Goal: Task Accomplishment & Management: Use online tool/utility

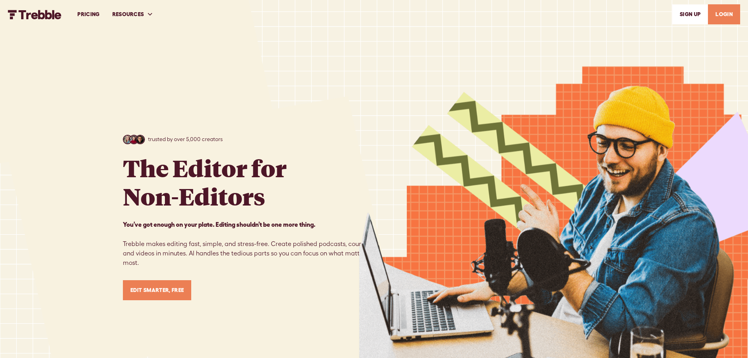
click at [728, 17] on link "LOGIN" at bounding box center [724, 14] width 32 height 20
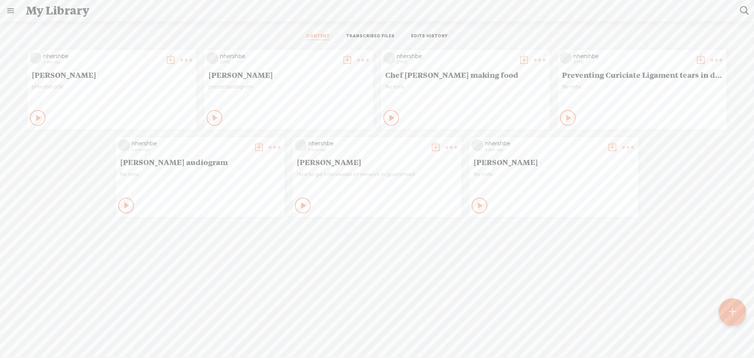
click at [83, 79] on div "[PERSON_NAME]" at bounding box center [112, 74] width 164 height 13
click at [45, 72] on span "[PERSON_NAME]" at bounding box center [112, 74] width 160 height 9
click at [125, 83] on div "pHix and pHit" at bounding box center [112, 95] width 160 height 24
click at [732, 311] on div at bounding box center [733, 312] width 28 height 28
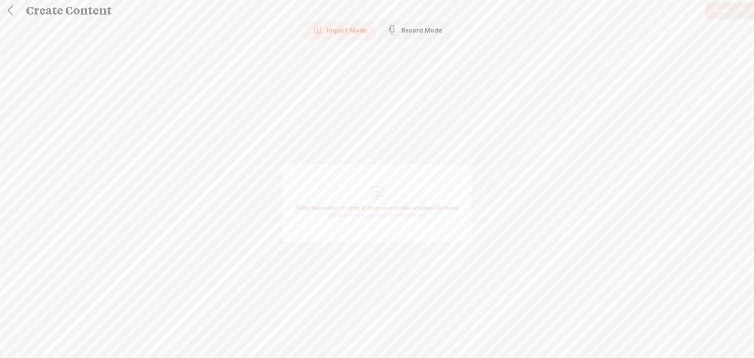
click at [334, 28] on div "Import Mode" at bounding box center [339, 30] width 71 height 20
click at [341, 32] on div "Import Mode" at bounding box center [339, 30] width 71 height 20
click at [378, 193] on div at bounding box center [377, 192] width 16 height 16
click at [726, 10] on span "Next" at bounding box center [722, 11] width 15 height 20
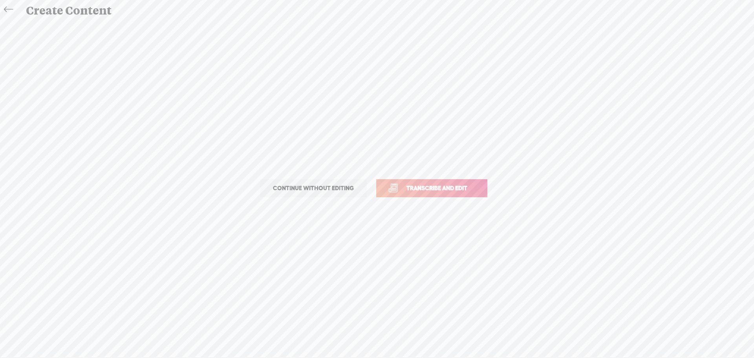
click at [419, 189] on span "Transcribe and edit" at bounding box center [436, 187] width 77 height 9
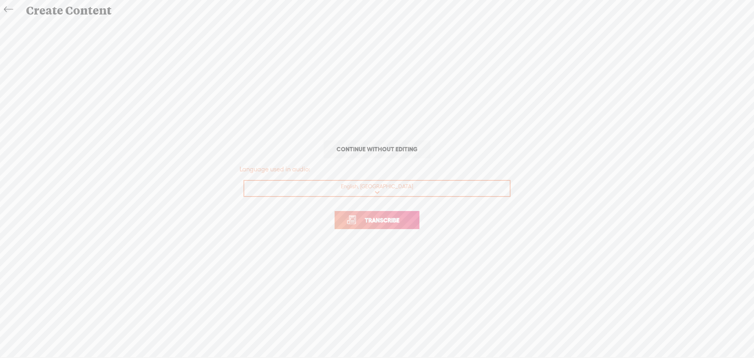
click at [389, 221] on span "Transcribe" at bounding box center [382, 220] width 51 height 9
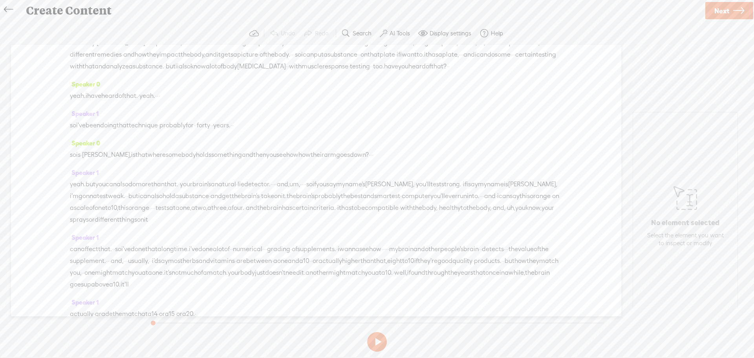
scroll to position [746, 0]
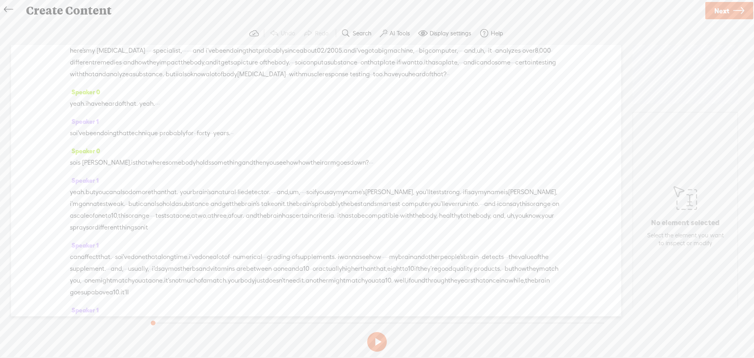
click at [484, 27] on div "don't really toot my [GEOGRAPHIC_DATA] a lot on it, but · · · · · · · · · · · ·…" at bounding box center [316, 3] width 493 height 47
drag, startPoint x: 480, startPoint y: 120, endPoint x: 462, endPoint y: 133, distance: 22.8
click at [304, 27] on div "don't really toot my [GEOGRAPHIC_DATA] a lot on it, but · · · · · · · · · · · ·…" at bounding box center [316, 3] width 493 height 47
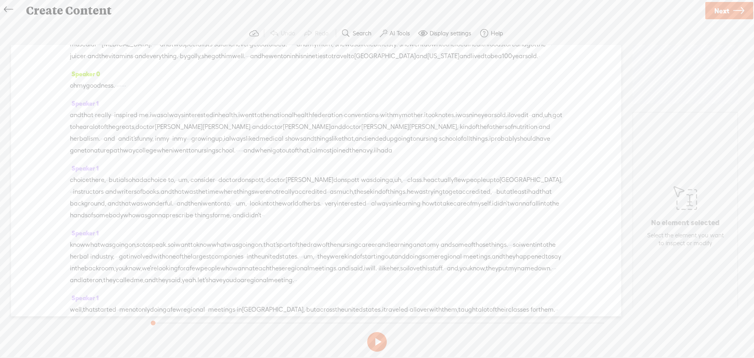
scroll to position [0, 0]
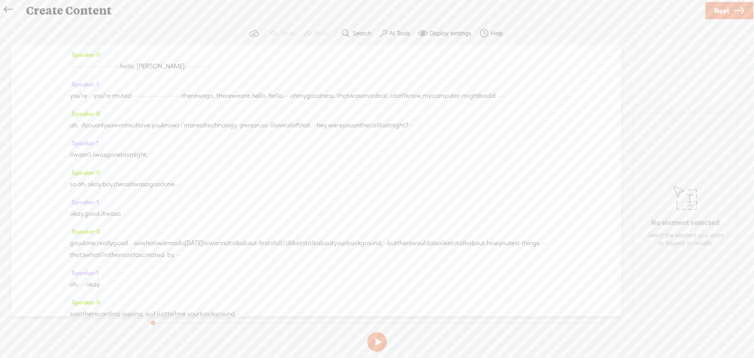
drag, startPoint x: 466, startPoint y: 118, endPoint x: 21, endPoint y: -22, distance: 466.1
click at [21, 0] on html "You have 89 minutes of transcription remaining. Upgrade to increase your limit …" at bounding box center [377, 179] width 754 height 358
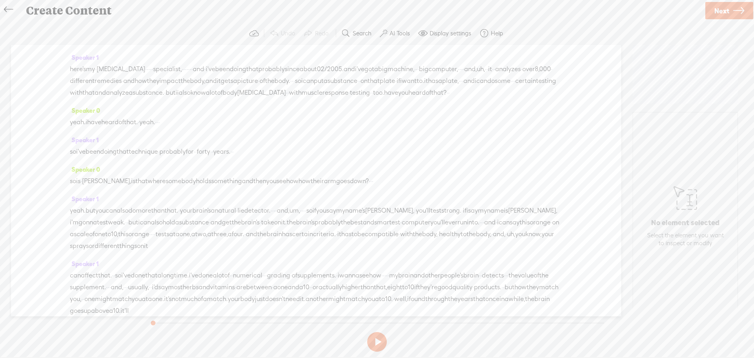
scroll to position [746, 0]
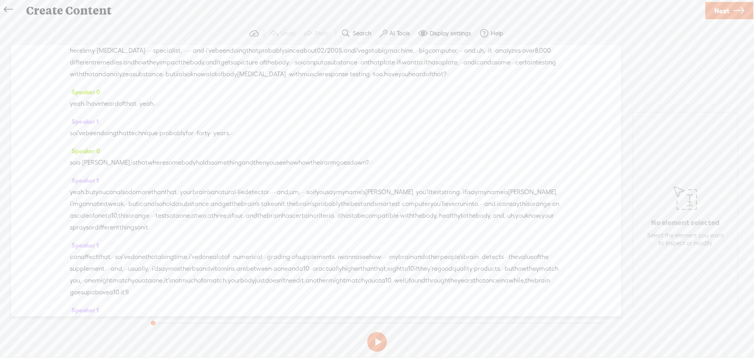
click at [86, 27] on span at bounding box center [78, 21] width 16 height 12
drag, startPoint x: 471, startPoint y: 117, endPoint x: 238, endPoint y: 56, distance: 241.0
click at [238, 56] on div "Speaker 0 · · · · · · · · · · · · · · · · · · · · · · · · · · · · · · · · hello…" at bounding box center [316, 180] width 611 height 271
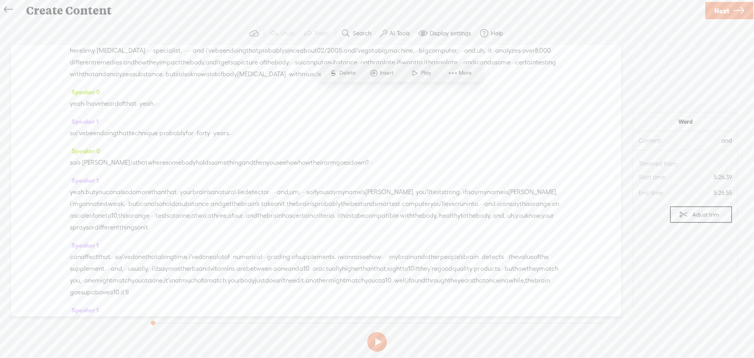
drag, startPoint x: 484, startPoint y: 121, endPoint x: 258, endPoint y: 97, distance: 227.2
click at [121, 39] on div "Trebble audio editor works best with Google Chrome or Firefox. Please switch yo…" at bounding box center [377, 188] width 739 height 333
drag, startPoint x: 472, startPoint y: 114, endPoint x: 467, endPoint y: 115, distance: 4.8
click at [86, 27] on span at bounding box center [78, 21] width 16 height 12
drag, startPoint x: 468, startPoint y: 116, endPoint x: 453, endPoint y: 112, distance: 15.5
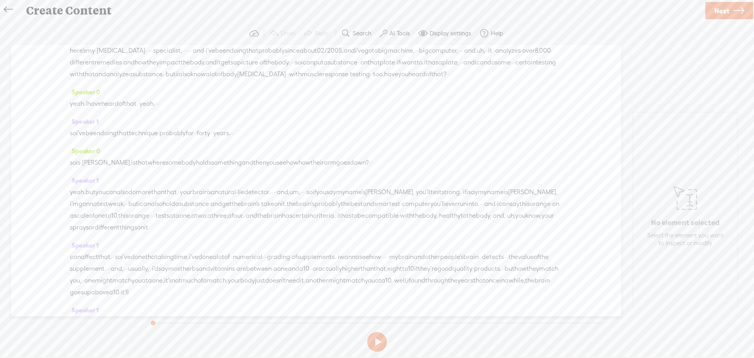
click at [458, 27] on div "don't really toot my [GEOGRAPHIC_DATA] a lot on it, but · · · · · · · · · · · ·…" at bounding box center [316, 3] width 493 height 47
click at [86, 27] on span at bounding box center [78, 21] width 16 height 12
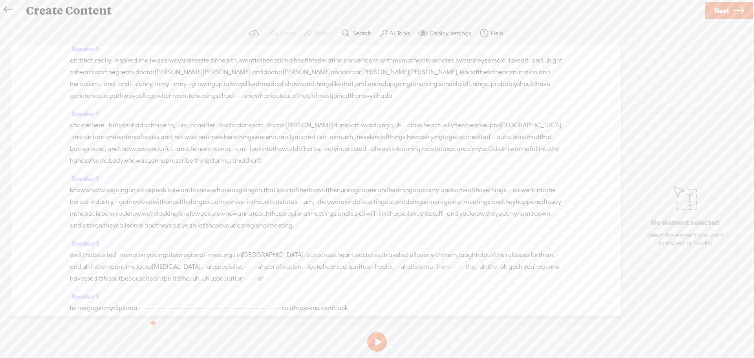
scroll to position [0, 0]
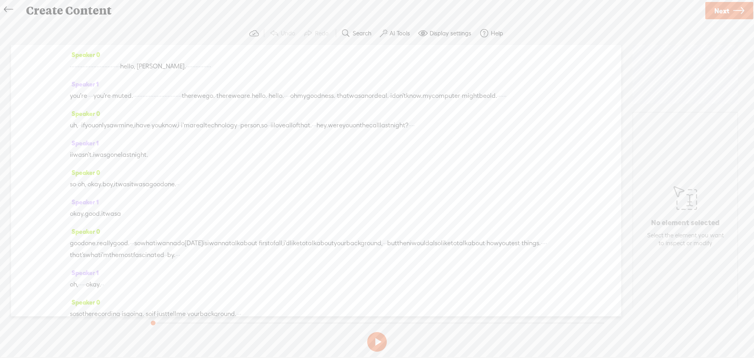
drag, startPoint x: 465, startPoint y: 116, endPoint x: 11, endPoint y: -20, distance: 473.9
click at [11, 0] on html "You have 89 minutes of transcription remaining. Upgrade to increase your limit …" at bounding box center [377, 179] width 754 height 358
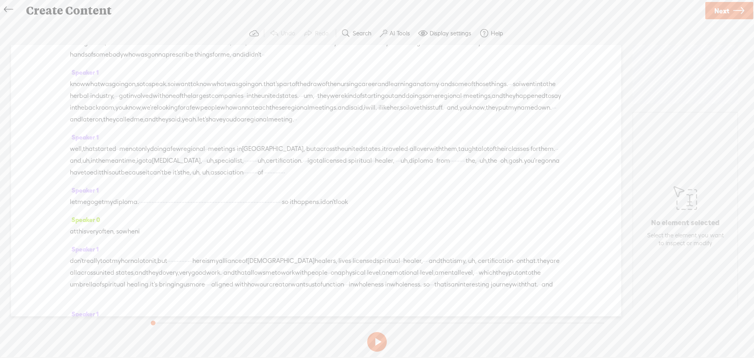
scroll to position [589, 0]
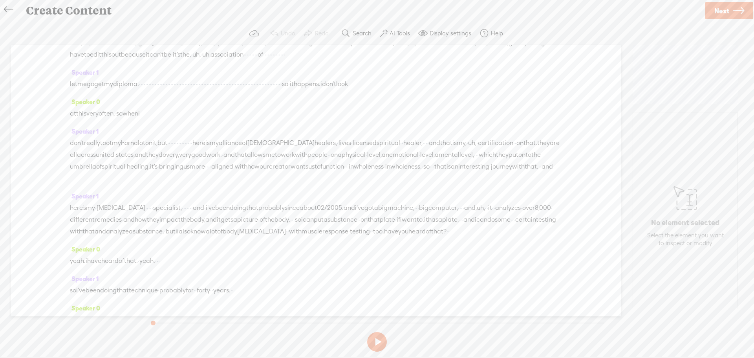
click at [718, 8] on span "Next" at bounding box center [722, 11] width 15 height 20
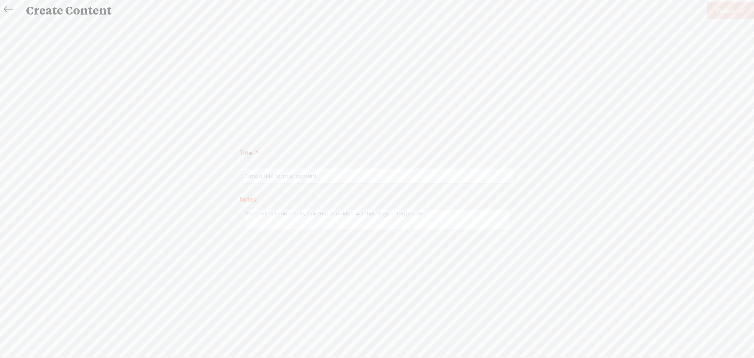
click at [7, 9] on icon at bounding box center [8, 10] width 9 height 18
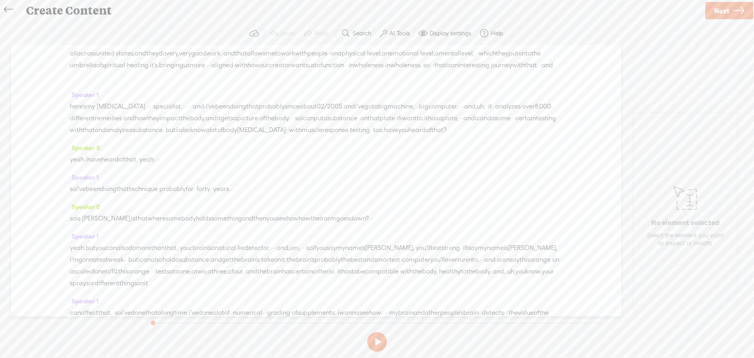
scroll to position [707, 0]
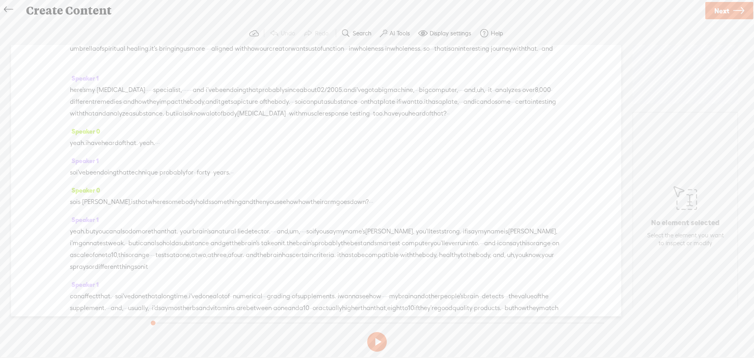
click at [457, 72] on div "Speaker 1 don't really toot my [GEOGRAPHIC_DATA] a lot on it, but · · · · · · ·…" at bounding box center [316, 39] width 493 height 65
drag, startPoint x: 470, startPoint y: 159, endPoint x: 43, endPoint y: 24, distance: 448.1
click at [43, 24] on div "Trebble audio editor works best with Google Chrome or Firefox. Please switch yo…" at bounding box center [377, 188] width 739 height 333
click at [491, 55] on span "journey" at bounding box center [501, 49] width 21 height 12
click at [542, 55] on span "and" at bounding box center [547, 49] width 11 height 12
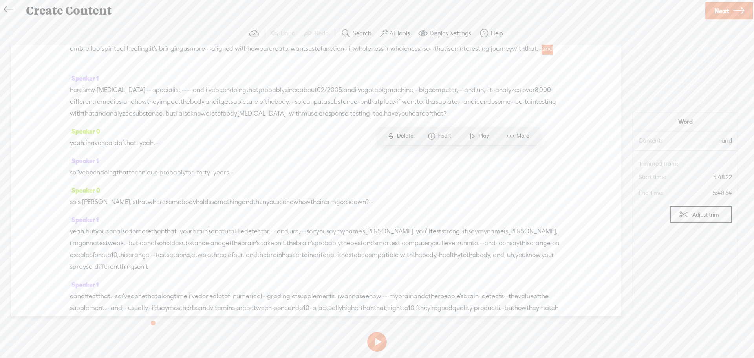
click at [86, 66] on span at bounding box center [78, 61] width 16 height 12
drag, startPoint x: 471, startPoint y: 156, endPoint x: 97, endPoint y: 124, distance: 375.8
click at [97, 66] on div "don't really toot my [GEOGRAPHIC_DATA] a lot on it, but · · · · · · · · · · · ·…" at bounding box center [316, 42] width 493 height 47
drag, startPoint x: 102, startPoint y: 123, endPoint x: 198, endPoint y: 139, distance: 97.6
click at [100, 31] on span "really" at bounding box center [92, 25] width 16 height 12
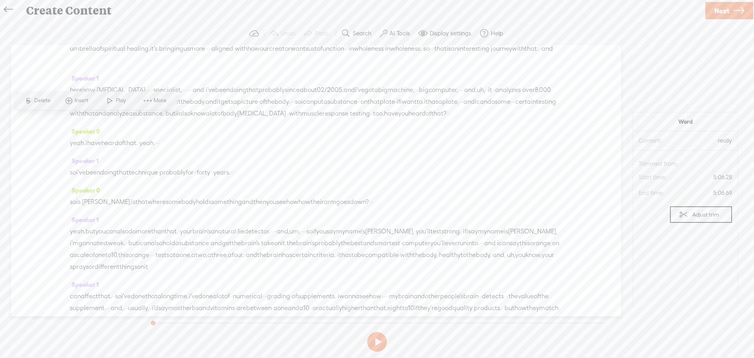
click at [542, 55] on span "and" at bounding box center [547, 49] width 11 height 12
drag, startPoint x: 465, startPoint y: 156, endPoint x: 62, endPoint y: 105, distance: 406.7
click at [62, 105] on div "Speaker 0 · · · · · · · · · · · · · · · · · · · · · · · · · · · · · · · · hello…" at bounding box center [316, 180] width 611 height 271
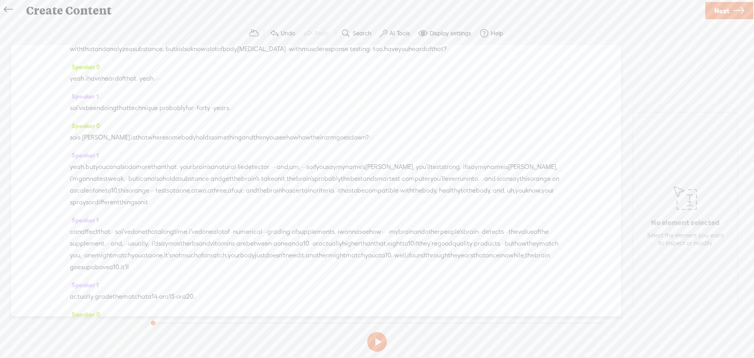
drag, startPoint x: 168, startPoint y: 91, endPoint x: 110, endPoint y: 60, distance: 65.4
click at [88, 49] on div "Speaker 0 · · · · · · · · · · · · · · · · · · · · · · · · · · · · · · · · hello…" at bounding box center [316, 180] width 611 height 271
drag, startPoint x: 165, startPoint y: 90, endPoint x: 158, endPoint y: 91, distance: 7.5
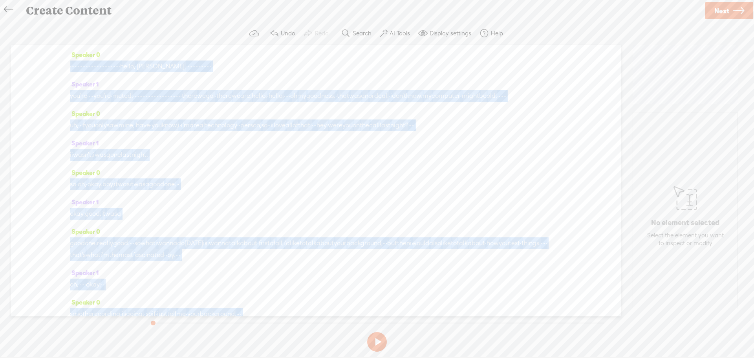
drag, startPoint x: 161, startPoint y: 91, endPoint x: 64, endPoint y: 64, distance: 101.0
click at [64, 64] on div "Speaker 0 · · · · · · · · · · · · · · · · · · · · · · · · · · · · · · · · hello…" at bounding box center [316, 180] width 611 height 271
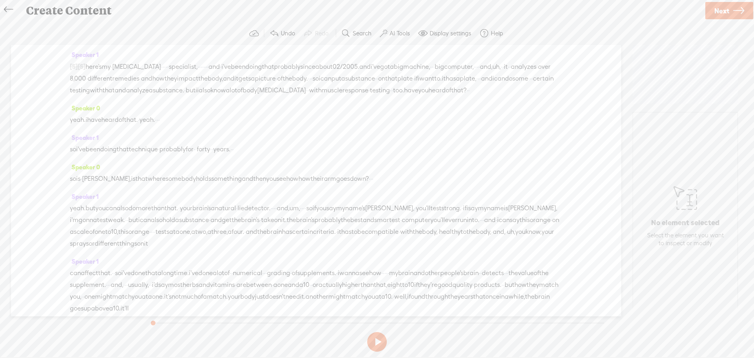
click at [404, 96] on span "have" at bounding box center [411, 90] width 14 height 12
drag, startPoint x: 301, startPoint y: 104, endPoint x: 234, endPoint y: 133, distance: 73.4
click at [234, 133] on div "Speaker 1 [S] · · · · · · · · · · · · · · · · · · · · · · · · · · · · · · · · h…" at bounding box center [316, 180] width 611 height 271
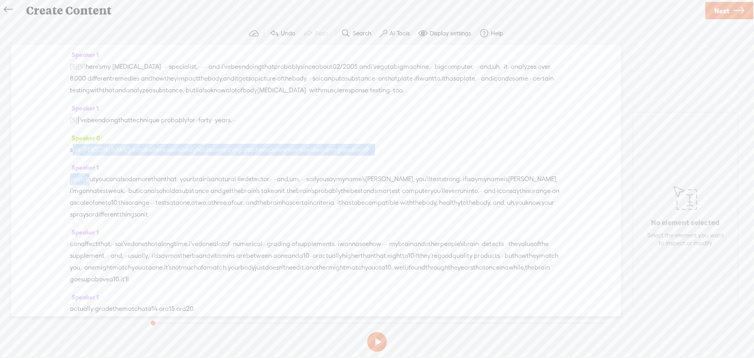
drag, startPoint x: 71, startPoint y: 163, endPoint x: 90, endPoint y: 192, distance: 34.3
click at [90, 192] on div "Speaker 1 [S] · · · · · · · · · · · · · · · · · · · · · · · · · · · · · · · · h…" at bounding box center [316, 180] width 611 height 271
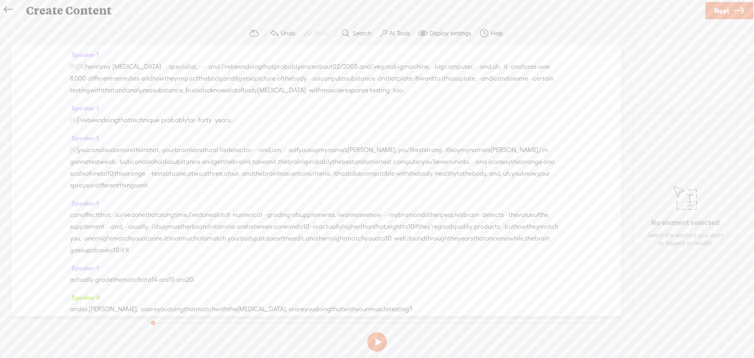
click at [243, 96] on span "body" at bounding box center [250, 90] width 15 height 12
click at [149, 84] on span "Play" at bounding box center [149, 83] width 12 height 8
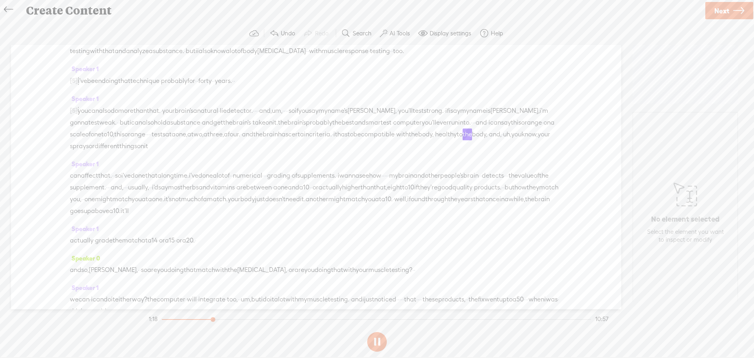
scroll to position [79, 0]
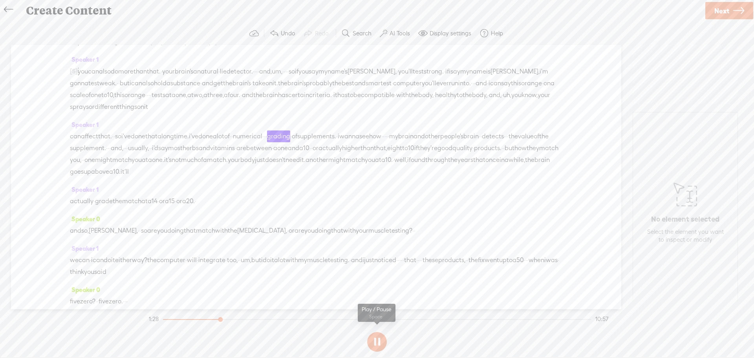
click at [381, 341] on button at bounding box center [377, 342] width 20 height 20
click at [115, 142] on span "·" at bounding box center [115, 136] width 2 height 12
click at [114, 142] on span "·" at bounding box center [113, 136] width 2 height 12
click at [136, 183] on div "Speaker 1 can affect that. · · so i've done that a long time. i've done a lot o…" at bounding box center [316, 151] width 493 height 65
drag, startPoint x: 459, startPoint y: 265, endPoint x: 89, endPoint y: 178, distance: 379.8
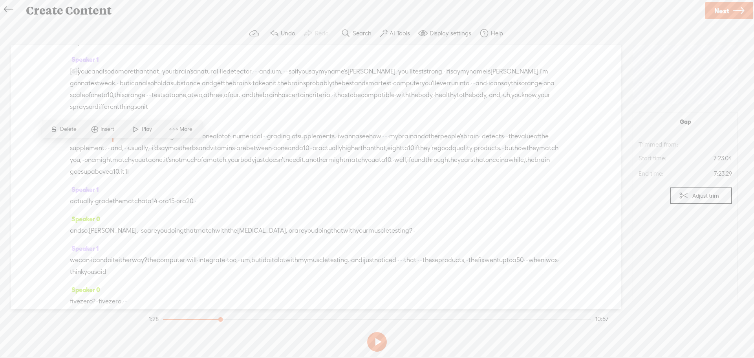
click at [89, 178] on div "Speaker 1 [S] · · · · · · · · · · · · · · · · · · · · · · · · · · · · · · · · h…" at bounding box center [316, 177] width 611 height 264
click at [414, 237] on span "·" at bounding box center [414, 231] width 2 height 12
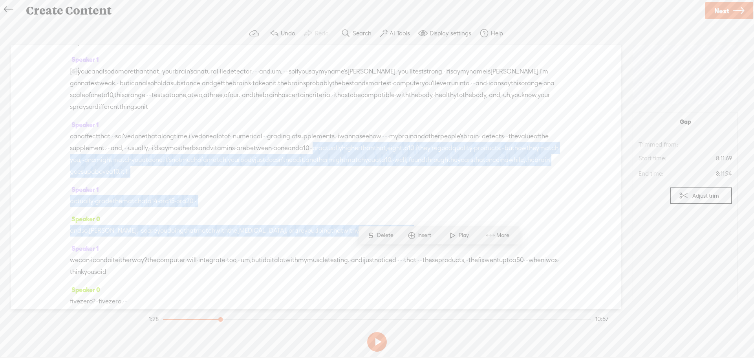
drag, startPoint x: 439, startPoint y: 251, endPoint x: 61, endPoint y: 175, distance: 385.1
click at [61, 175] on div "Speaker 1 [S] · · · · · · · · · · · · · · · · · · · · · · · · · · · · · · · · h…" at bounding box center [316, 177] width 611 height 264
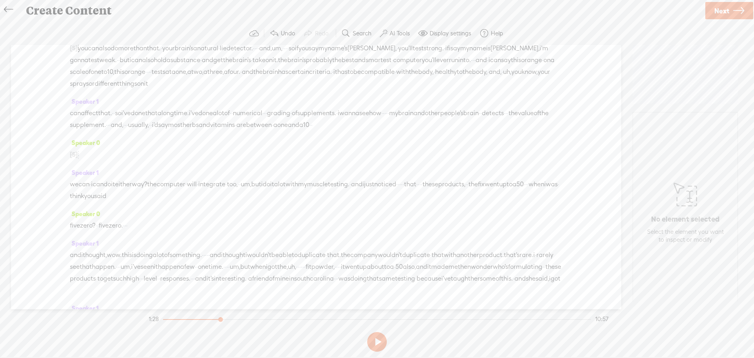
scroll to position [118, 0]
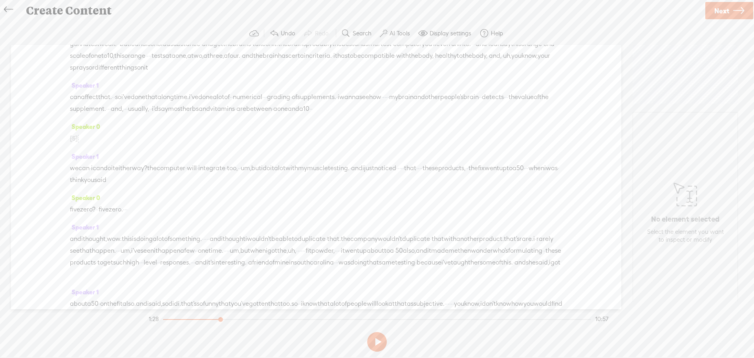
click at [410, 186] on div "we can · i can do it either way? the computer · will · integrate · too, · · um,…" at bounding box center [316, 174] width 493 height 24
click at [363, 174] on span "and" at bounding box center [356, 168] width 11 height 12
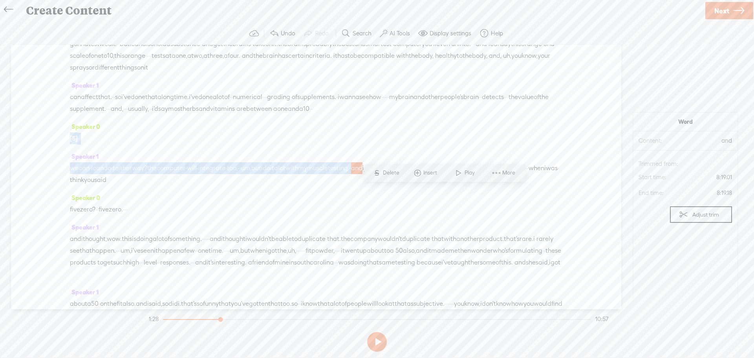
drag, startPoint x: 435, startPoint y: 192, endPoint x: 51, endPoint y: 162, distance: 384.6
click at [51, 162] on div "Speaker 1 [S] · · · · · · · · · · · · · · · · · · · · · · · · · · · · · · · · h…" at bounding box center [316, 177] width 611 height 264
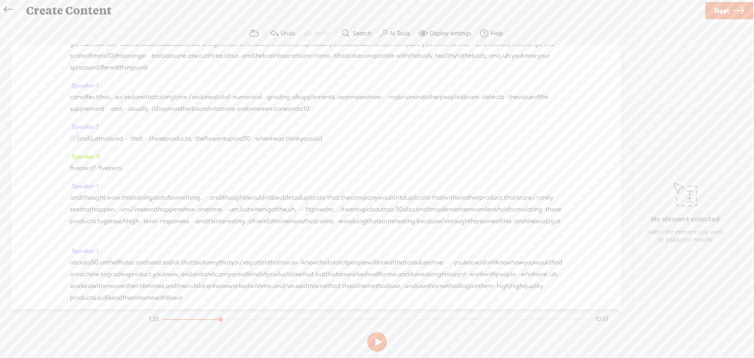
click at [235, 115] on span "vitamins" at bounding box center [222, 109] width 25 height 12
click at [456, 101] on span "Play" at bounding box center [457, 102] width 12 height 8
click at [381, 343] on button at bounding box center [377, 342] width 20 height 20
click at [125, 174] on span "·" at bounding box center [124, 168] width 2 height 12
drag, startPoint x: 142, startPoint y: 191, endPoint x: 334, endPoint y: 160, distance: 194.6
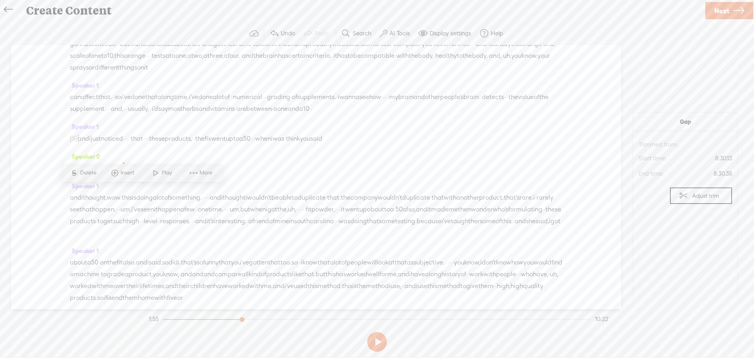
click at [334, 160] on div "Speaker 1 [S] · · · · · · · · · · · · · · · · · · · · · · · · · · · · · · · · h…" at bounding box center [316, 177] width 611 height 264
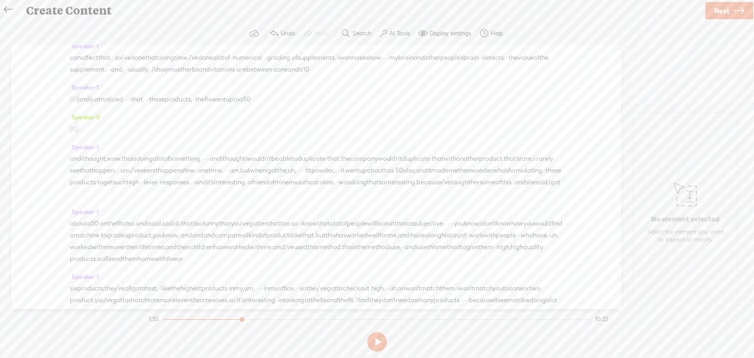
click at [131, 176] on span "um," at bounding box center [126, 171] width 11 height 12
drag, startPoint x: 264, startPoint y: 193, endPoint x: 157, endPoint y: 191, distance: 106.5
click at [157, 191] on div "and i thought, wow. this is doing a lot of something. · · · · · and i thought i…" at bounding box center [316, 176] width 493 height 47
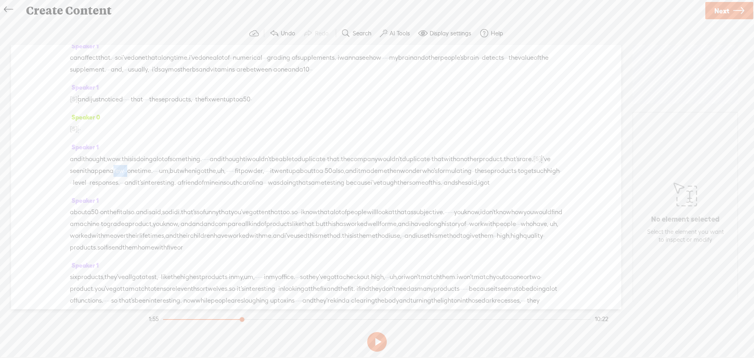
drag, startPoint x: 255, startPoint y: 195, endPoint x: 231, endPoint y: 193, distance: 24.0
click at [231, 189] on div "and i thought, wow. this is doing a lot of something. · · · · · and i thought i…" at bounding box center [316, 171] width 493 height 36
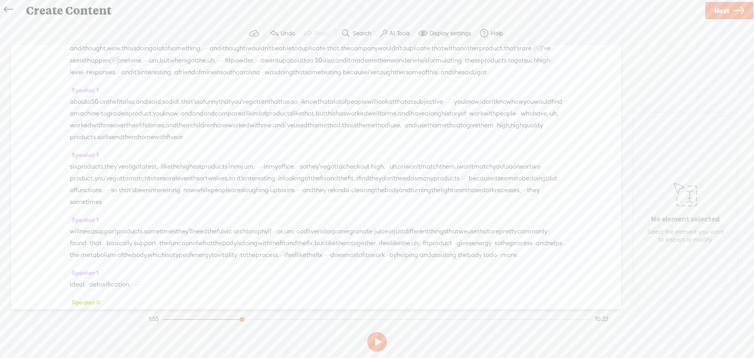
scroll to position [275, 0]
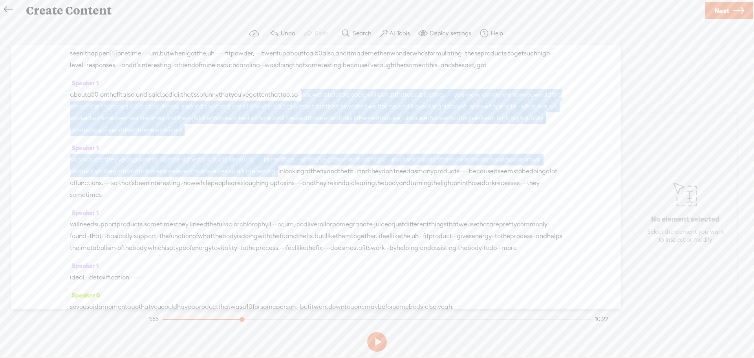
drag, startPoint x: 476, startPoint y: 217, endPoint x: 375, endPoint y: 128, distance: 135.3
click at [375, 128] on div "Speaker 1 [S] · · · · · · · · · · · · · · · · · · · · · · · · · · · · · · · · h…" at bounding box center [316, 177] width 611 height 264
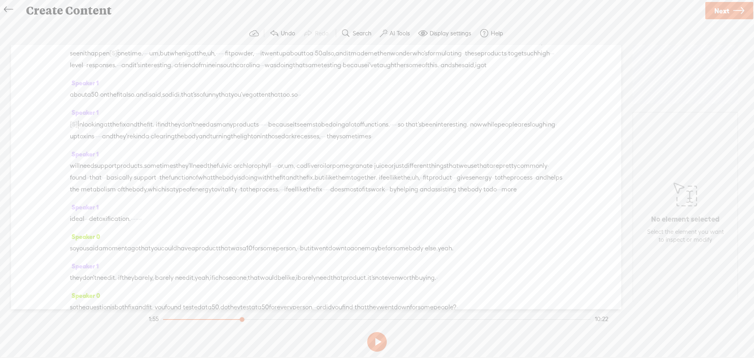
click at [268, 101] on span "gotten" at bounding box center [258, 95] width 19 height 12
click at [340, 113] on span "Play" at bounding box center [342, 111] width 12 height 8
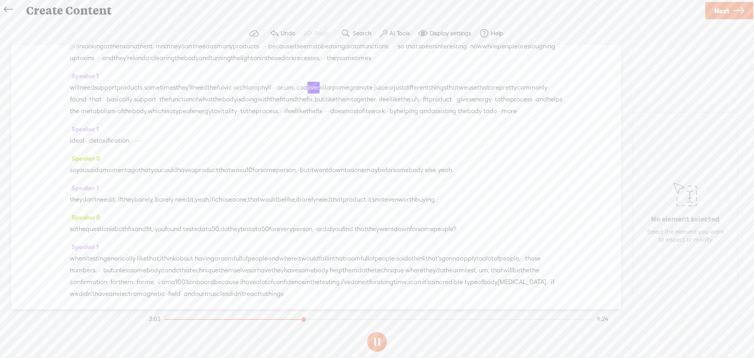
scroll to position [354, 0]
click at [376, 341] on button at bounding box center [377, 342] width 20 height 20
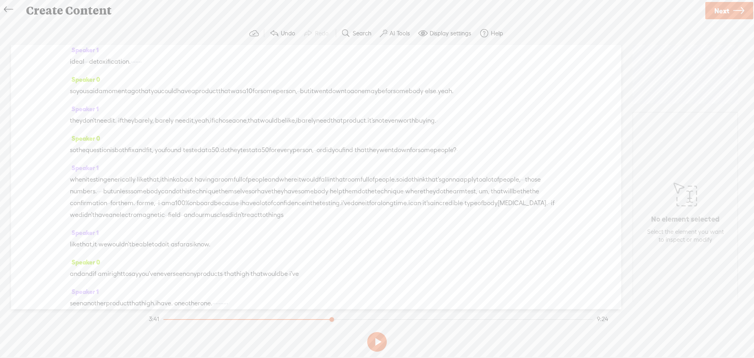
scroll to position [471, 0]
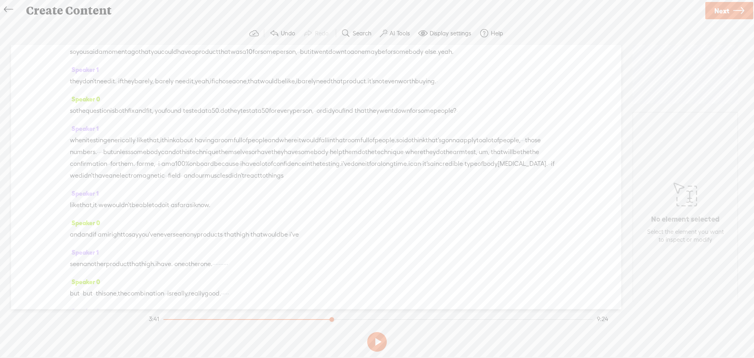
drag, startPoint x: 526, startPoint y: 246, endPoint x: 36, endPoint y: 108, distance: 509.7
click at [36, 108] on div "Speaker 1 [S] · · · · · · · · · · · · · · · · · · · · · · · · · · · · · · · · h…" at bounding box center [316, 177] width 611 height 264
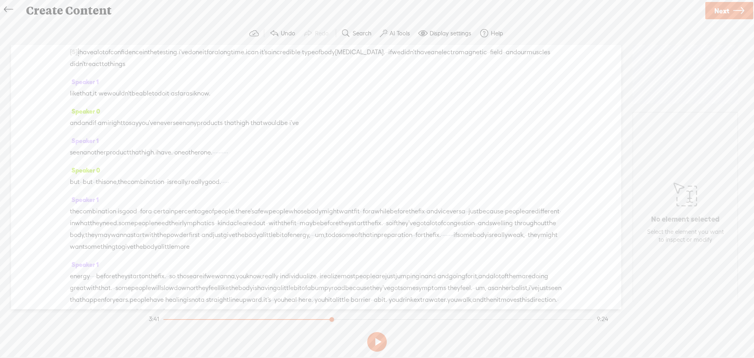
click at [506, 58] on span "and" at bounding box center [511, 52] width 11 height 12
click at [187, 104] on span "Play" at bounding box center [186, 104] width 12 height 8
click at [374, 341] on button at bounding box center [377, 342] width 20 height 20
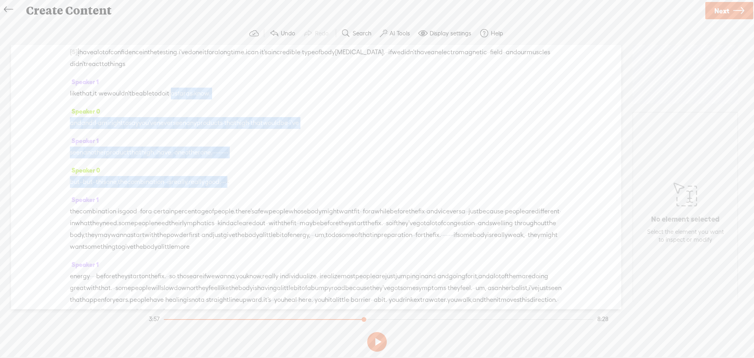
drag, startPoint x: 205, startPoint y: 154, endPoint x: 280, endPoint y: 237, distance: 111.8
click at [280, 237] on div "Speaker 1 [S] · · · · · · · · · · · · · · · · · · · · · · · · · · · · · · · · h…" at bounding box center [316, 177] width 611 height 264
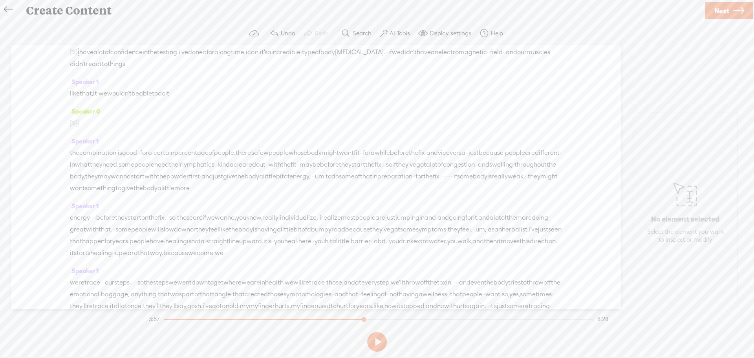
drag, startPoint x: 94, startPoint y: 183, endPoint x: 74, endPoint y: 183, distance: 19.6
click at [74, 129] on div "[S] as far as i know. and and if · am i right to say you've never seen any prod…" at bounding box center [316, 123] width 493 height 12
drag, startPoint x: 94, startPoint y: 183, endPoint x: 76, endPoint y: 183, distance: 17.7
click at [75, 129] on div "[S] as far as i know. and and if · am i right to say you've never seen any prod…" at bounding box center [316, 123] width 493 height 12
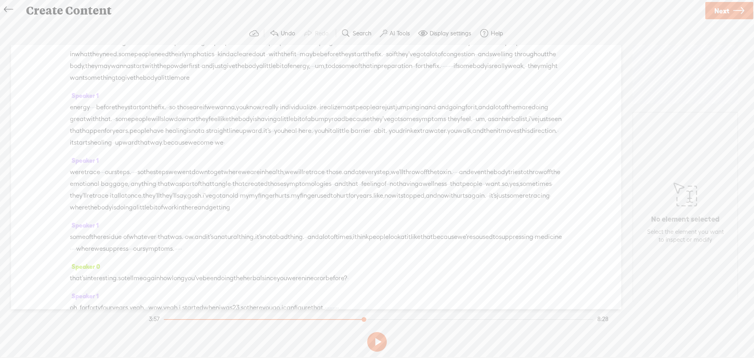
scroll to position [589, 0]
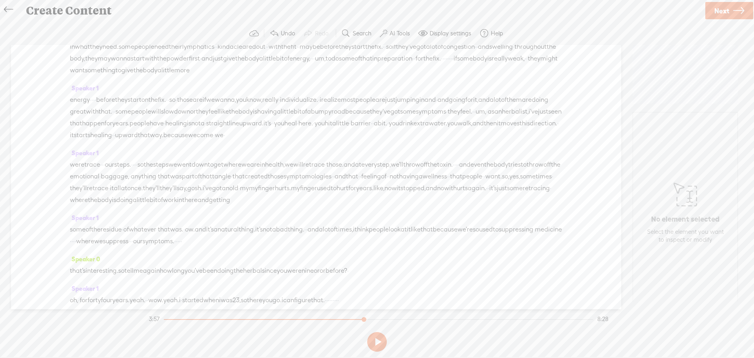
click at [393, 141] on div "energy · · · · before they start on the fix. · · so · those are if we wanna, yo…" at bounding box center [316, 117] width 493 height 47
click at [320, 106] on span "·" at bounding box center [319, 100] width 2 height 12
drag, startPoint x: 214, startPoint y: 218, endPoint x: 116, endPoint y: 205, distance: 98.3
click at [116, 141] on div "energy · · · · before they start on the fix. · · so · those are if we wanna, yo…" at bounding box center [316, 117] width 493 height 47
click at [264, 129] on span "it's" at bounding box center [267, 123] width 7 height 12
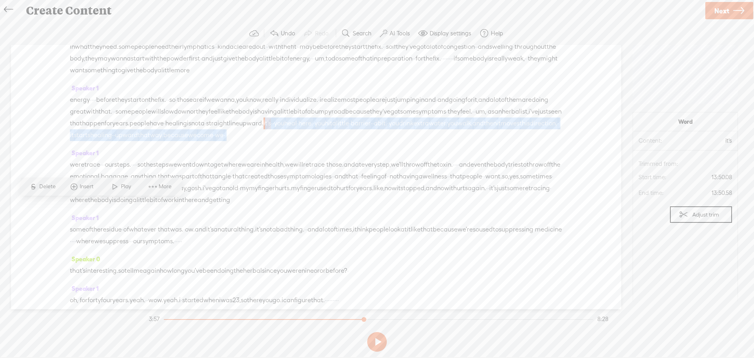
drag, startPoint x: 98, startPoint y: 205, endPoint x: 227, endPoint y: 230, distance: 131.7
click at [227, 230] on div "Speaker 1 [S] · · · · · · · · · · · · · · · · · · · · · · · · · · · · · · · · h…" at bounding box center [316, 177] width 611 height 264
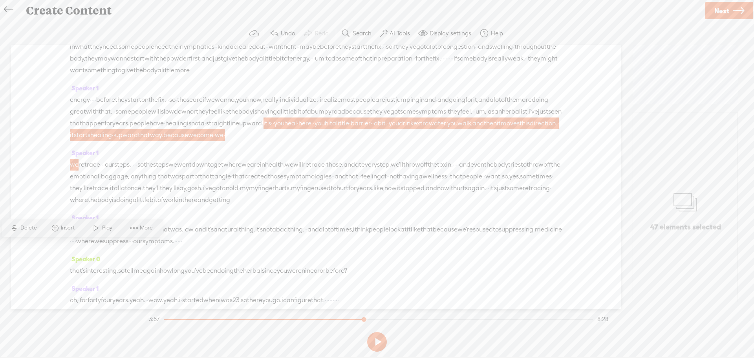
click at [495, 117] on span "an" at bounding box center [498, 112] width 7 height 12
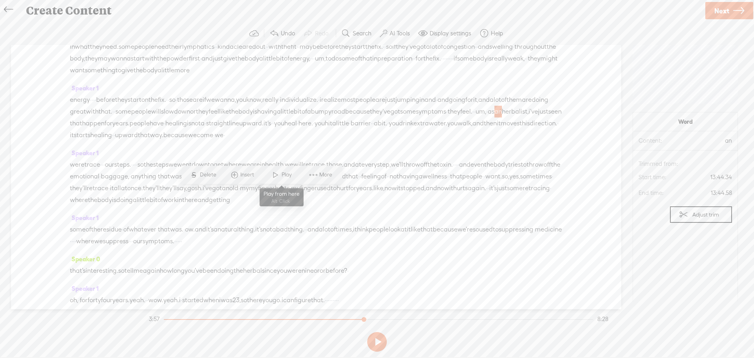
click at [289, 174] on span "Play" at bounding box center [288, 175] width 12 height 8
click at [378, 345] on button at bounding box center [377, 342] width 20 height 20
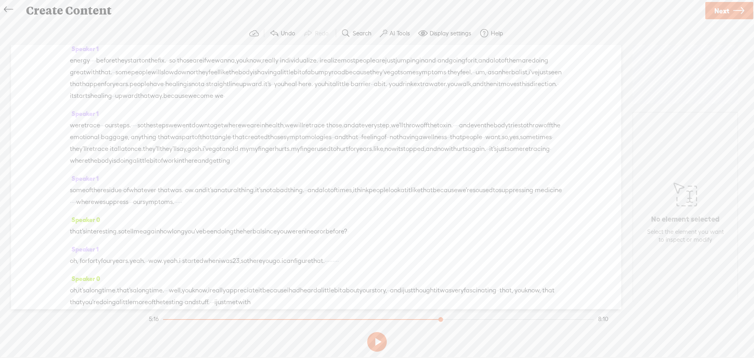
click at [378, 336] on button at bounding box center [377, 342] width 20 height 20
click at [0, 0] on button at bounding box center [0, 0] width 0 height 0
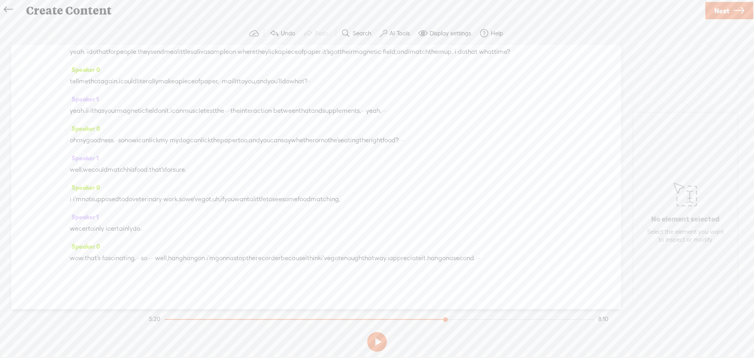
scroll to position [1203, 0]
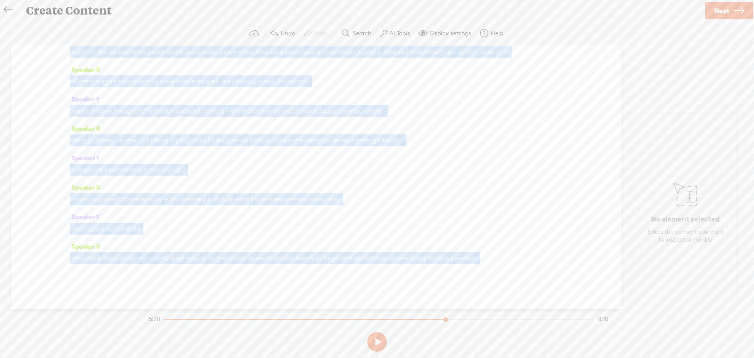
drag, startPoint x: 97, startPoint y: 166, endPoint x: 194, endPoint y: 288, distance: 155.8
click at [194, 288] on div "Speaker 1 [S] · · · · · · · · · · · · · · · · · · · · · · · · · · · · · · · · h…" at bounding box center [316, 177] width 611 height 264
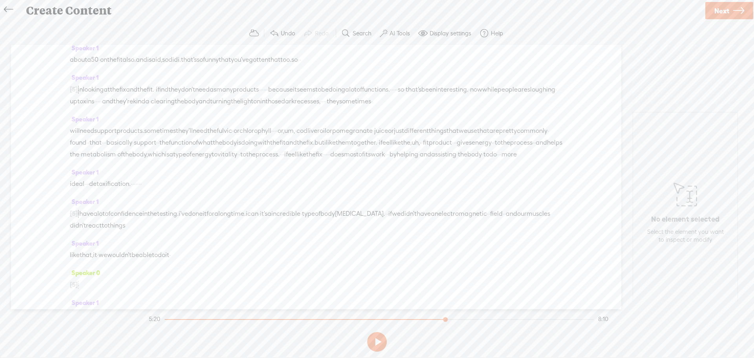
scroll to position [301, 0]
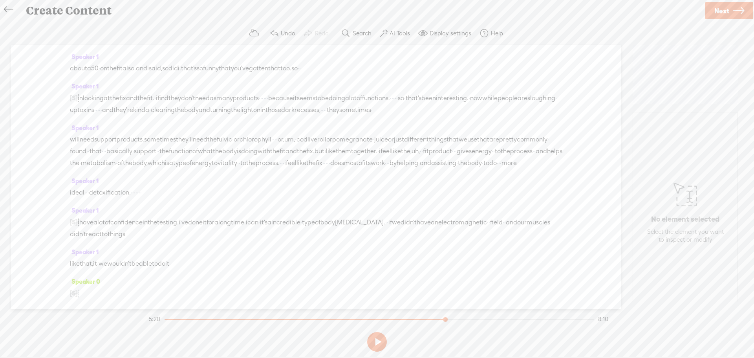
click at [721, 9] on span "Next" at bounding box center [722, 11] width 15 height 20
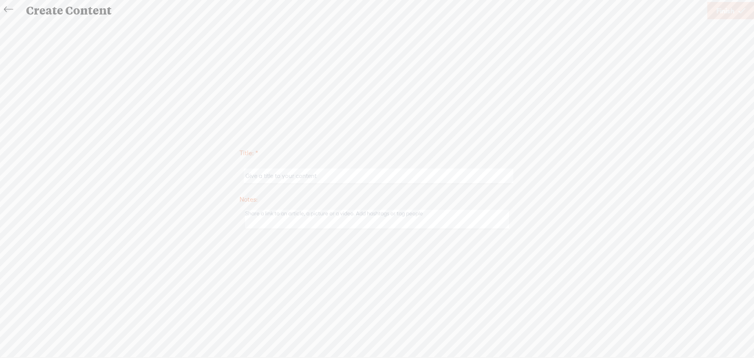
click at [278, 174] on input "text" at bounding box center [378, 176] width 269 height 15
type input "[PERSON_NAME] v 2"
click at [263, 216] on textarea at bounding box center [377, 219] width 264 height 19
click at [717, 5] on span "Finish" at bounding box center [726, 11] width 18 height 20
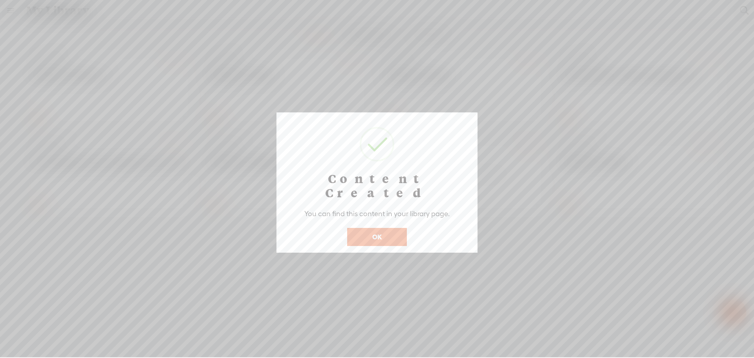
click at [387, 228] on button "OK" at bounding box center [377, 237] width 60 height 18
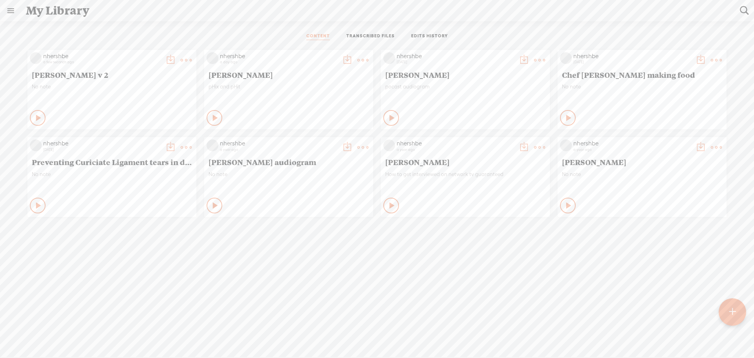
click at [165, 60] on t at bounding box center [170, 60] width 11 height 11
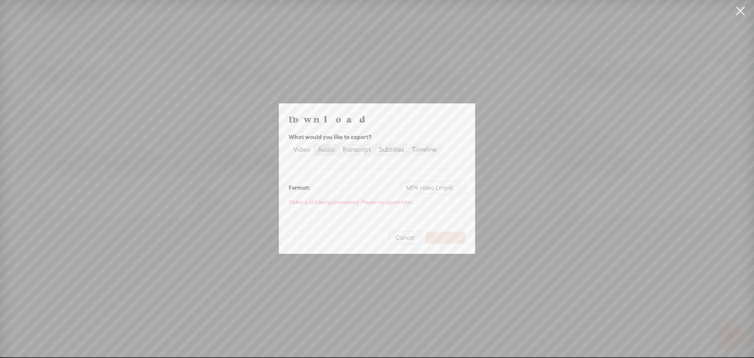
click at [326, 150] on div "Audio" at bounding box center [326, 149] width 17 height 11
click at [314, 144] on input "Audio" at bounding box center [314, 144] width 0 height 0
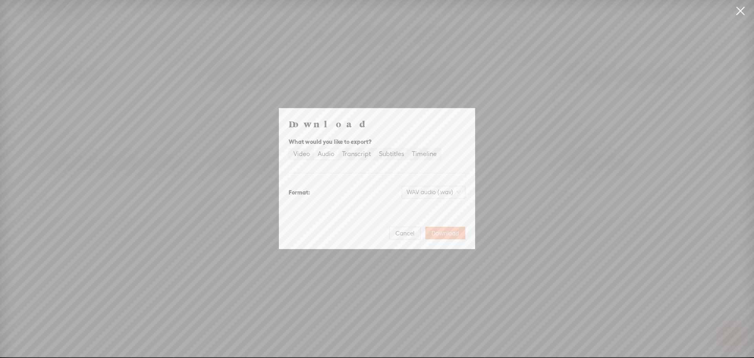
click at [444, 234] on span "Download" at bounding box center [446, 233] width 28 height 8
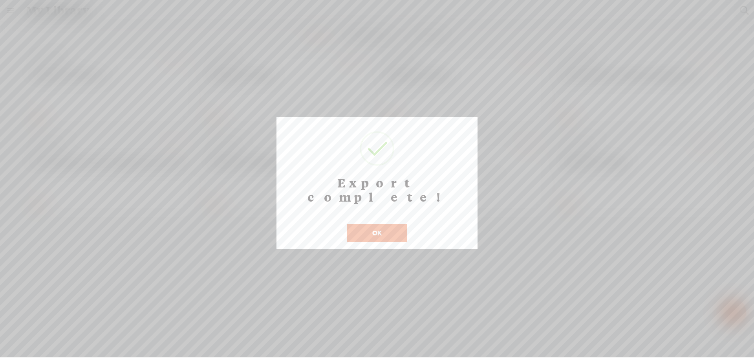
drag, startPoint x: 484, startPoint y: 34, endPoint x: 495, endPoint y: 33, distance: 11.5
click at [484, 34] on div at bounding box center [377, 178] width 754 height 357
